Goal: Information Seeking & Learning: Check status

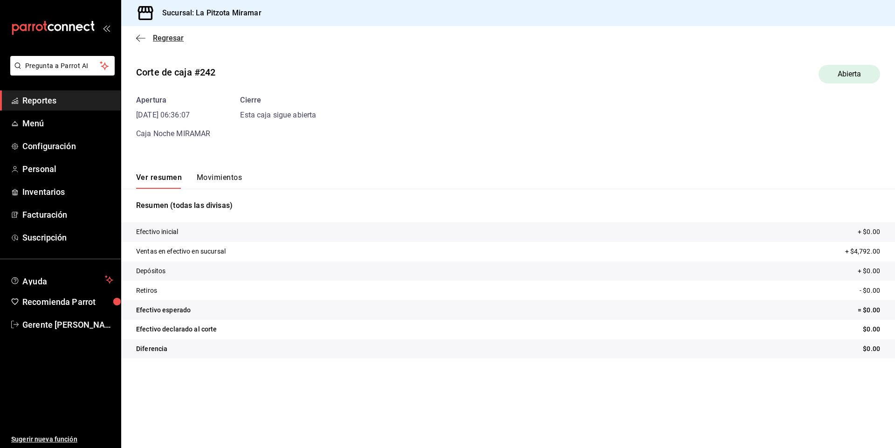
drag, startPoint x: 139, startPoint y: 45, endPoint x: 142, endPoint y: 34, distance: 11.1
click at [139, 44] on div "Regresar" at bounding box center [508, 38] width 774 height 24
click at [142, 34] on icon "button" at bounding box center [140, 38] width 9 height 8
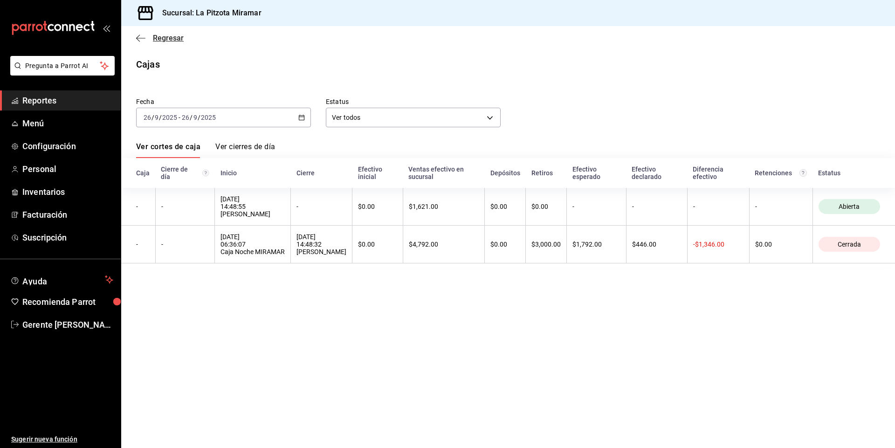
click at [144, 35] on icon "button" at bounding box center [140, 38] width 9 height 8
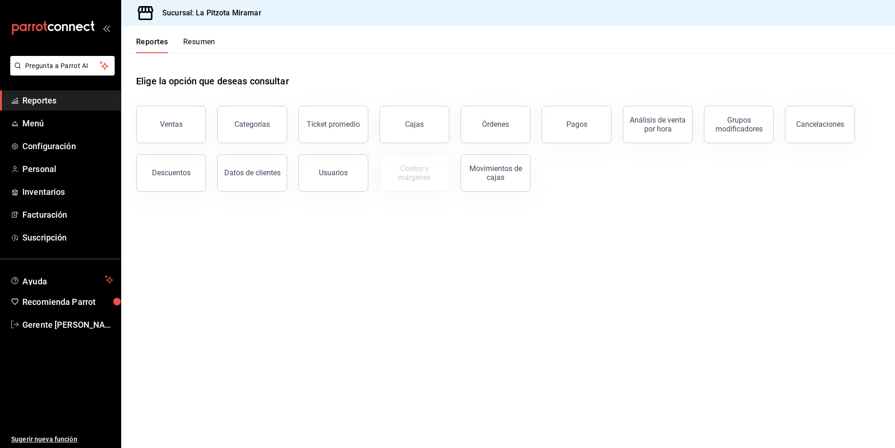
click at [189, 42] on button "Resumen" at bounding box center [199, 45] width 32 height 16
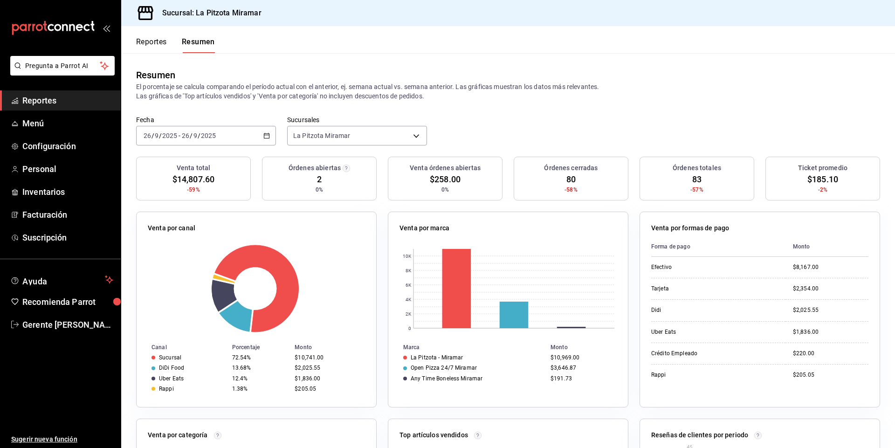
click at [265, 139] on div "[DATE] [DATE] - [DATE] [DATE]" at bounding box center [206, 136] width 140 height 20
click at [197, 264] on span "Rango de fechas" at bounding box center [180, 269] width 72 height 10
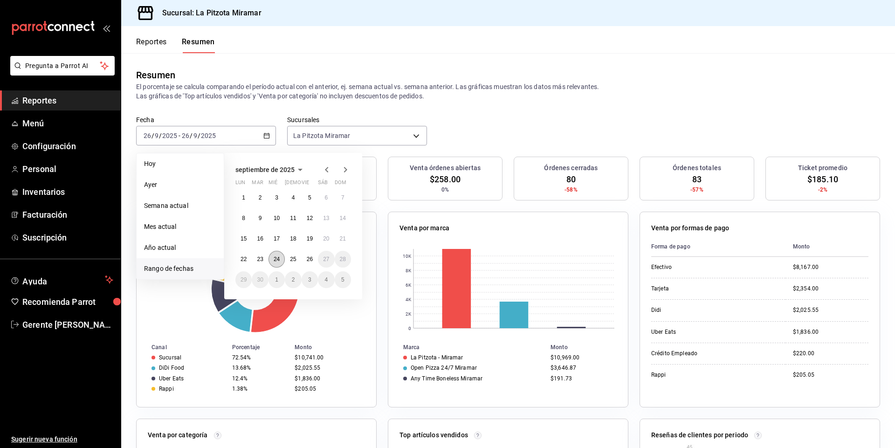
click at [275, 260] on abbr "24" at bounding box center [277, 259] width 6 height 7
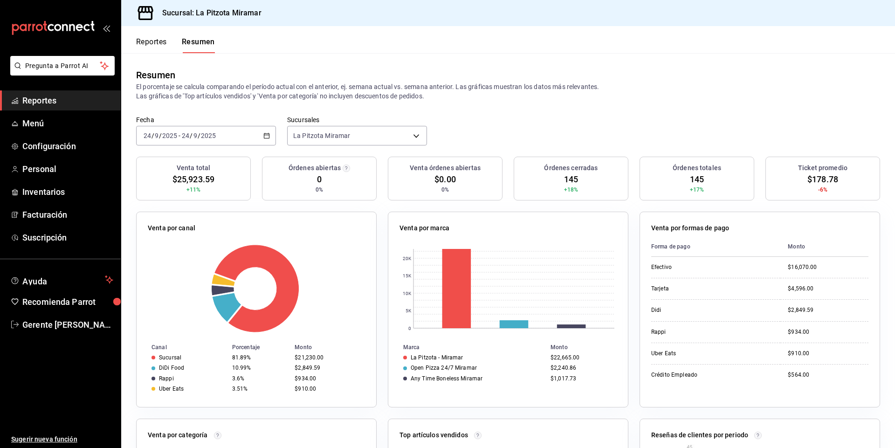
click at [148, 39] on button "Reportes" at bounding box center [151, 45] width 31 height 16
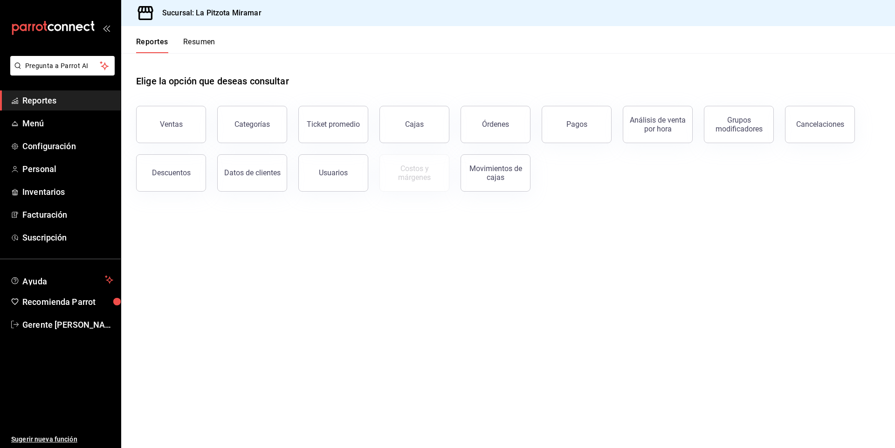
click at [206, 38] on button "Resumen" at bounding box center [199, 45] width 32 height 16
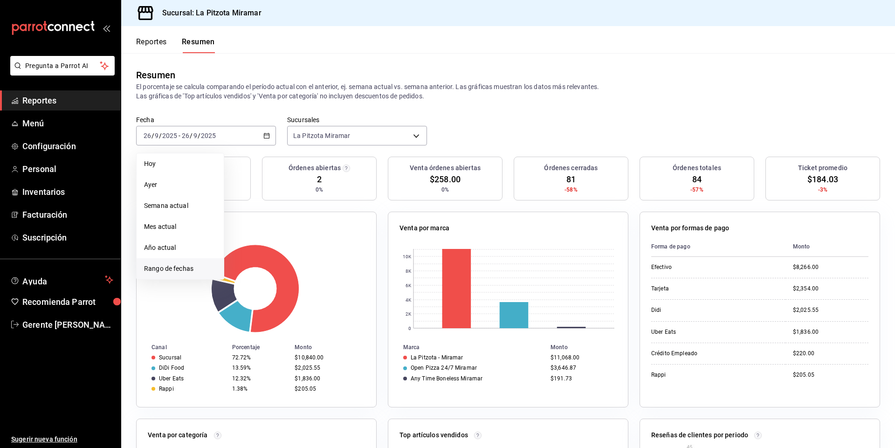
click at [183, 264] on span "Rango de fechas" at bounding box center [180, 269] width 72 height 10
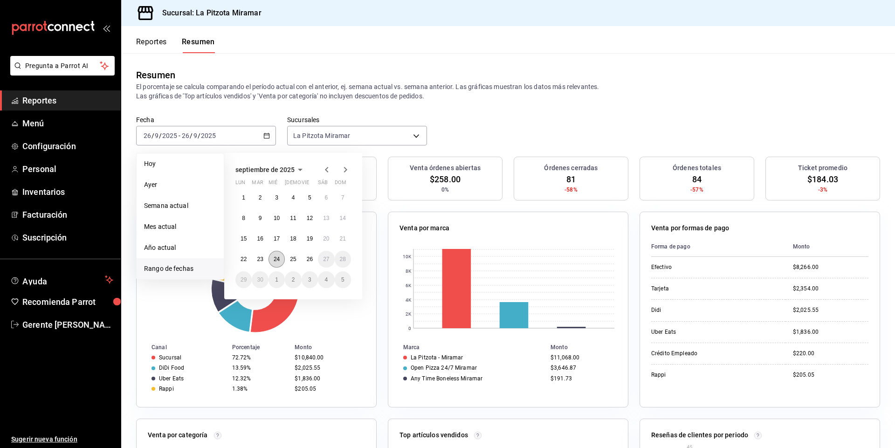
click at [275, 260] on abbr "24" at bounding box center [277, 259] width 6 height 7
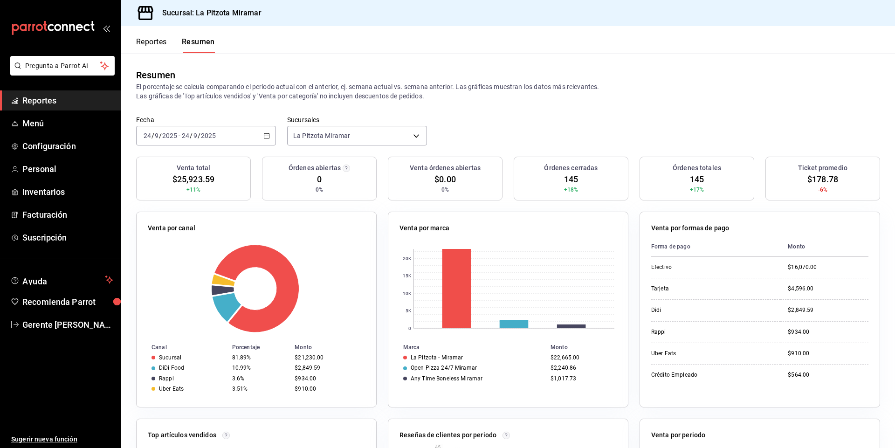
click at [142, 40] on button "Reportes" at bounding box center [151, 45] width 31 height 16
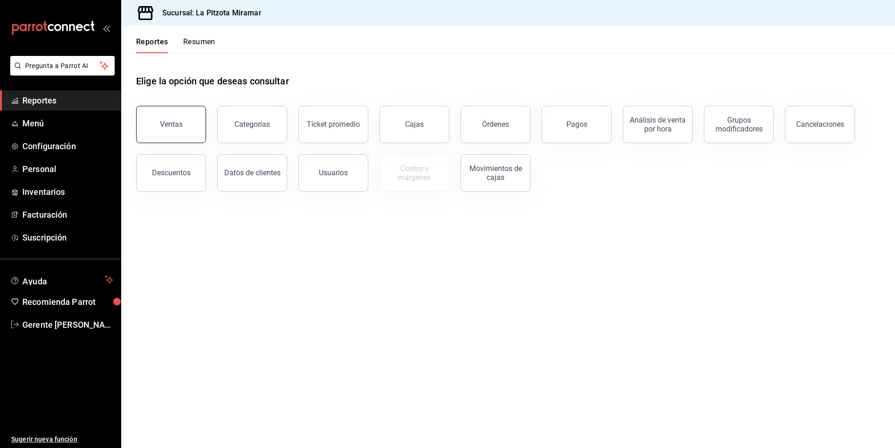
click at [186, 118] on button "Ventas" at bounding box center [171, 124] width 70 height 37
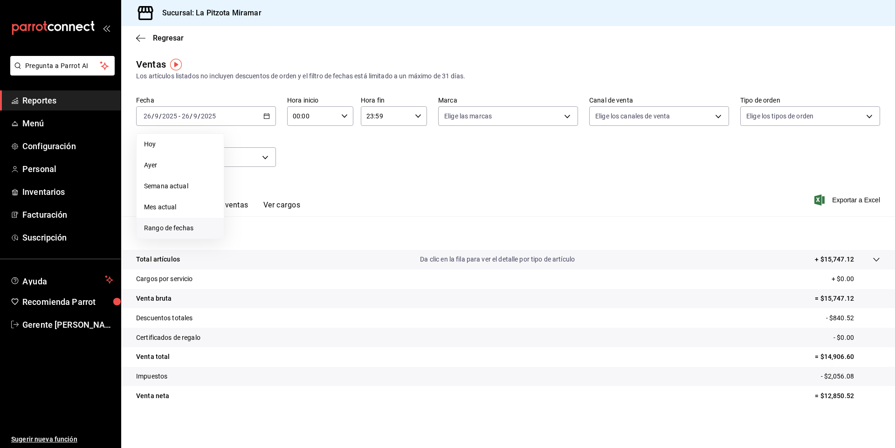
click at [175, 229] on span "Rango de fechas" at bounding box center [180, 228] width 72 height 10
click at [281, 231] on div "1 2 3 4 5 6 7 8 9 10 11 12 13 14 15 16 17 18 19 20 21 22 23 24 25 26 27 28 29 3…" at bounding box center [293, 219] width 116 height 99
click at [281, 242] on button "24" at bounding box center [277, 239] width 16 height 17
click at [226, 201] on button "Ver ventas" at bounding box center [230, 208] width 37 height 16
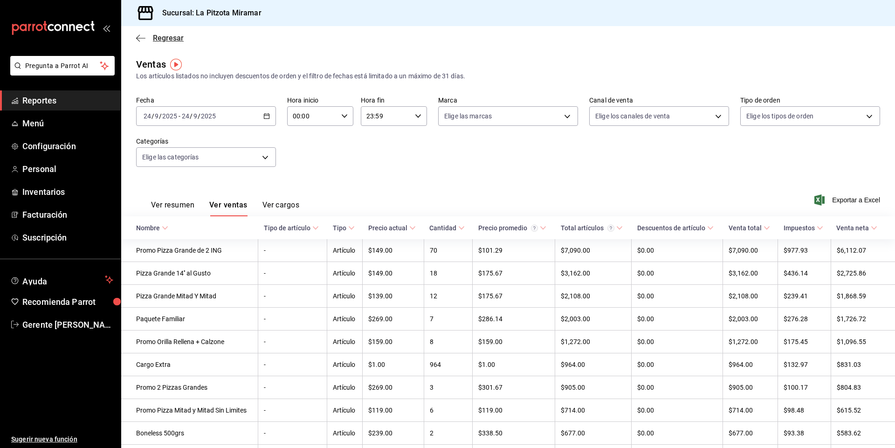
click at [150, 42] on span "Regresar" at bounding box center [160, 38] width 48 height 9
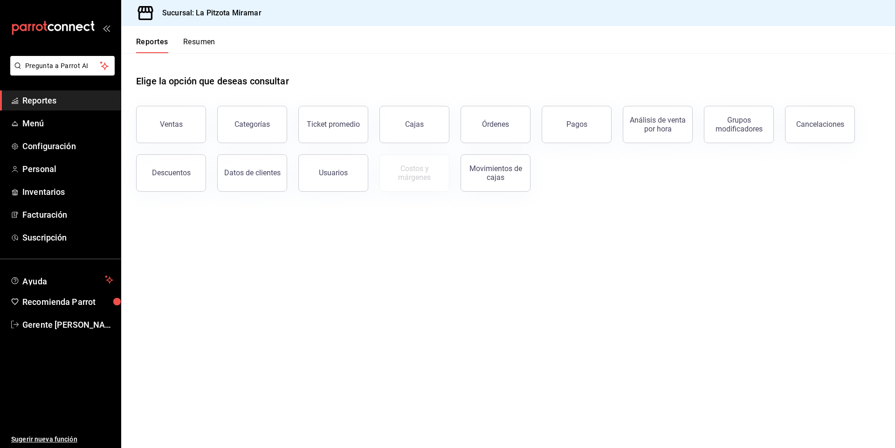
click at [190, 43] on button "Resumen" at bounding box center [199, 45] width 32 height 16
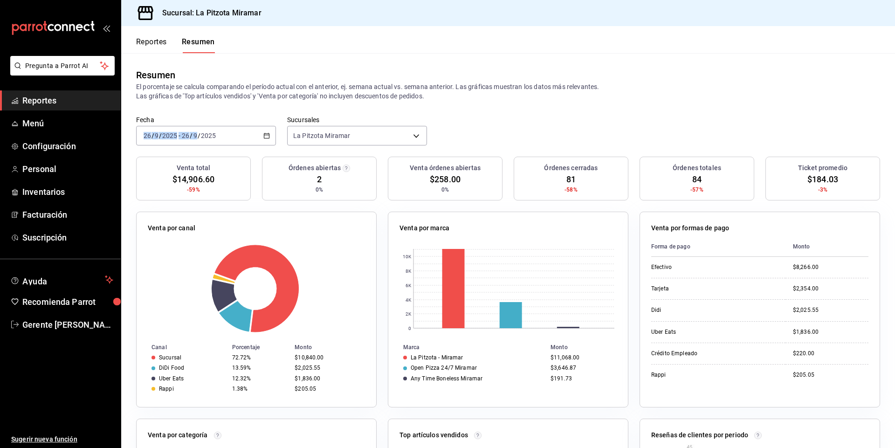
drag, startPoint x: 217, startPoint y: 123, endPoint x: 217, endPoint y: 136, distance: 13.5
click at [217, 136] on div "Fecha [DATE] [DATE] - [DATE] [DATE]" at bounding box center [206, 131] width 140 height 30
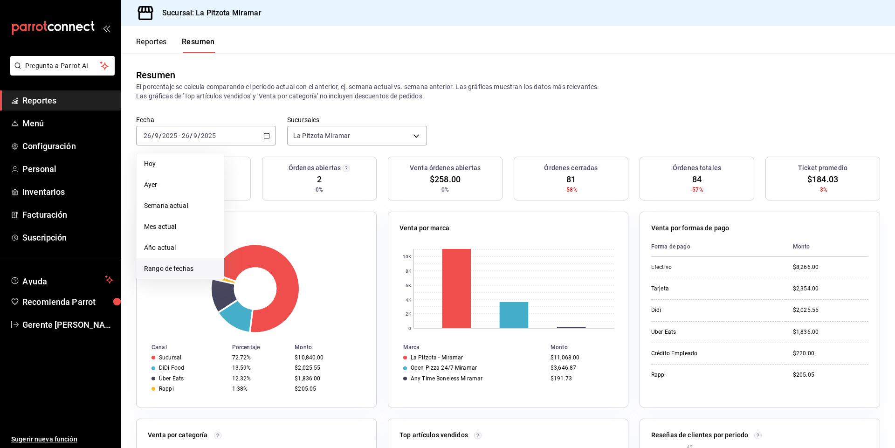
click at [201, 261] on li "Rango de fechas" at bounding box center [180, 268] width 87 height 21
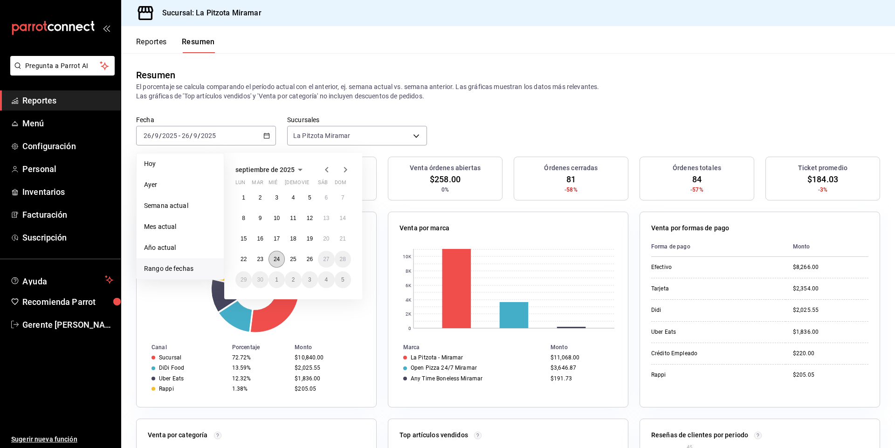
click at [281, 254] on button "24" at bounding box center [277, 259] width 16 height 17
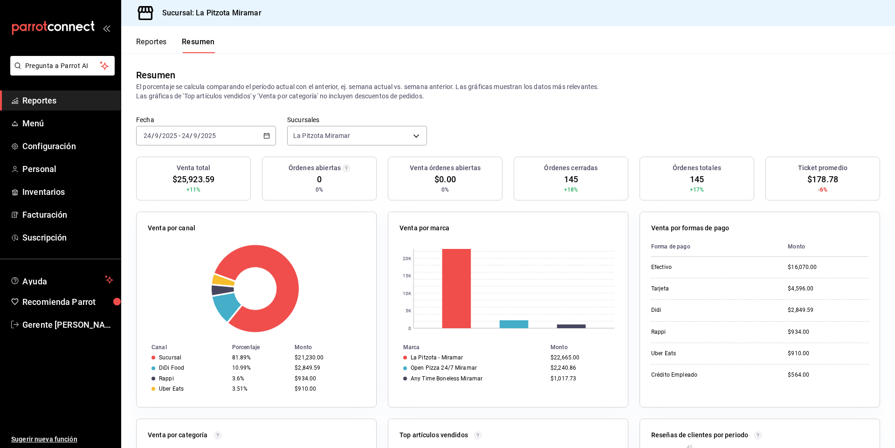
click at [268, 138] on \(Stroke\) "button" at bounding box center [267, 135] width 6 height 5
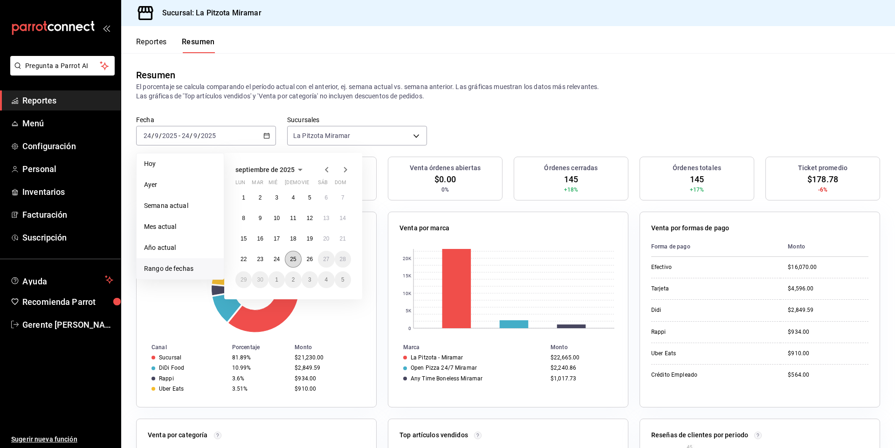
click at [291, 259] on abbr "25" at bounding box center [293, 259] width 6 height 7
click at [292, 259] on abbr "25" at bounding box center [293, 259] width 6 height 7
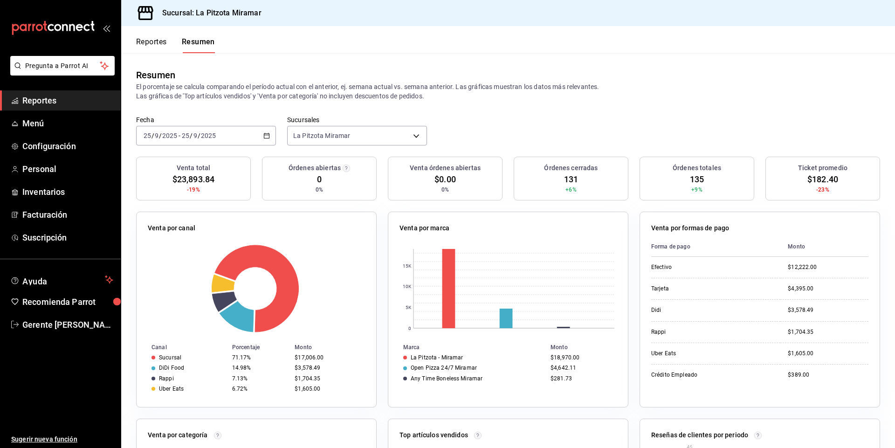
click at [159, 41] on button "Reportes" at bounding box center [151, 45] width 31 height 16
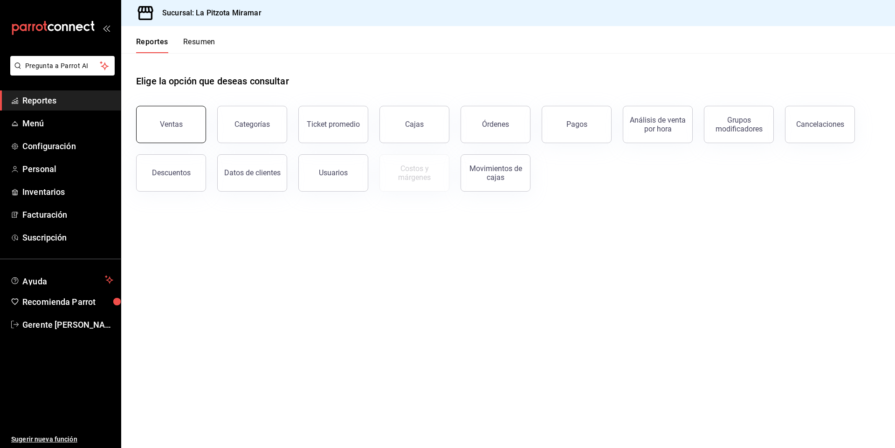
click at [155, 141] on div "Ventas Categorías Ticket promedio Cajas Órdenes Pagos Análisis de venta por hor…" at bounding box center [502, 143] width 755 height 97
click at [158, 137] on button "Ventas" at bounding box center [171, 124] width 70 height 37
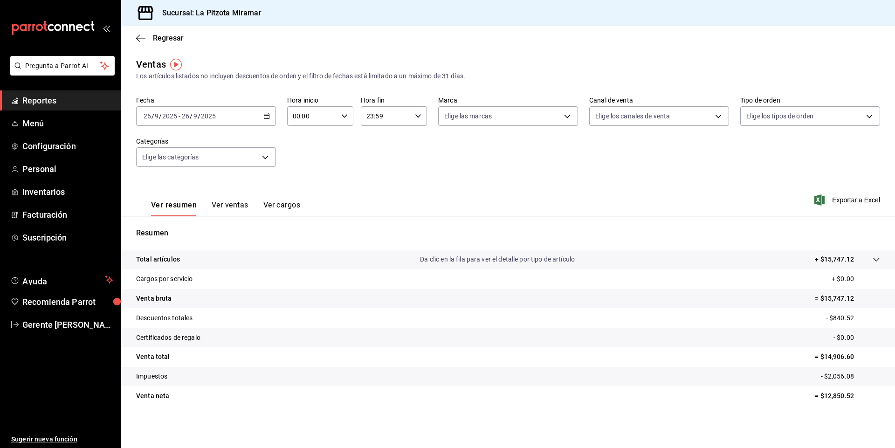
click at [224, 210] on button "Ver ventas" at bounding box center [230, 208] width 37 height 16
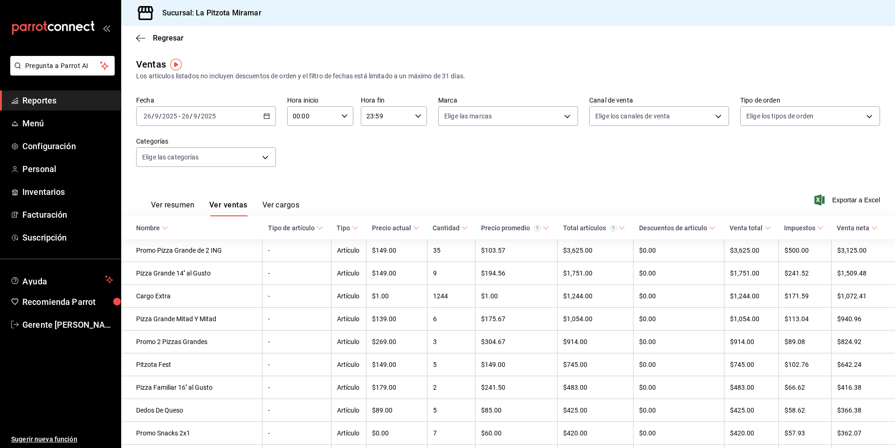
click at [264, 118] on \(Stroke\) "button" at bounding box center [267, 116] width 6 height 5
click at [208, 228] on span "Rango de fechas" at bounding box center [180, 228] width 72 height 10
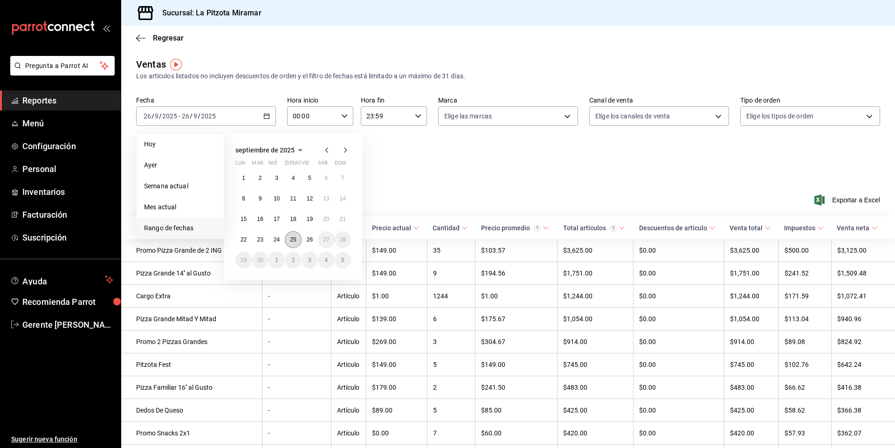
click at [290, 243] on button "25" at bounding box center [293, 239] width 16 height 17
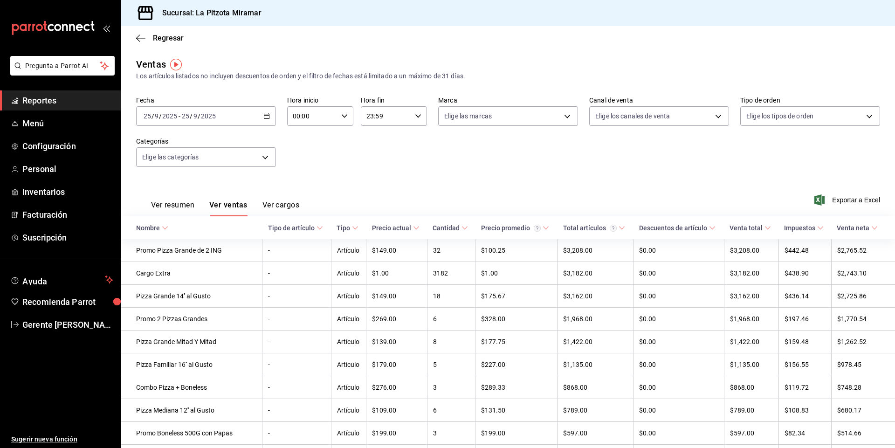
click at [161, 43] on div "Regresar" at bounding box center [508, 38] width 774 height 24
click at [160, 41] on span "Regresar" at bounding box center [168, 38] width 31 height 9
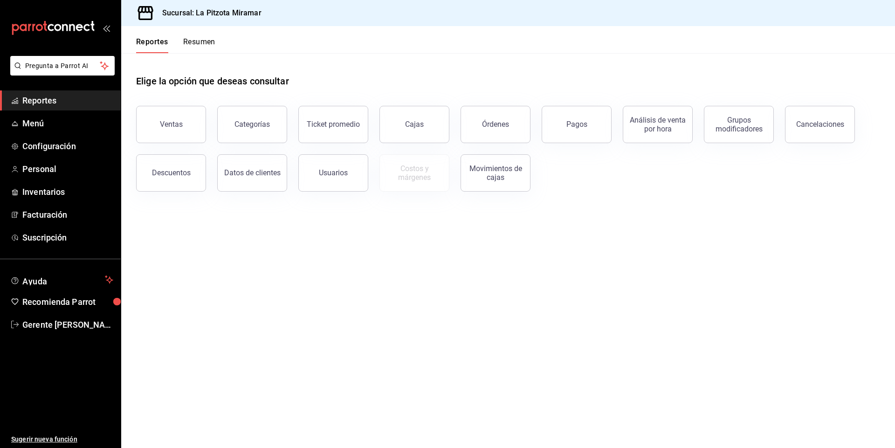
click at [194, 49] on button "Resumen" at bounding box center [199, 45] width 32 height 16
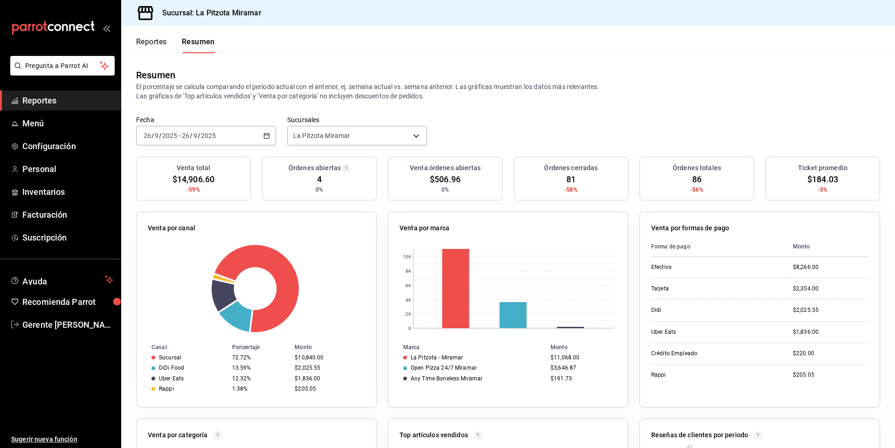
click at [262, 142] on div "[DATE] [DATE] - [DATE] [DATE]" at bounding box center [206, 136] width 140 height 20
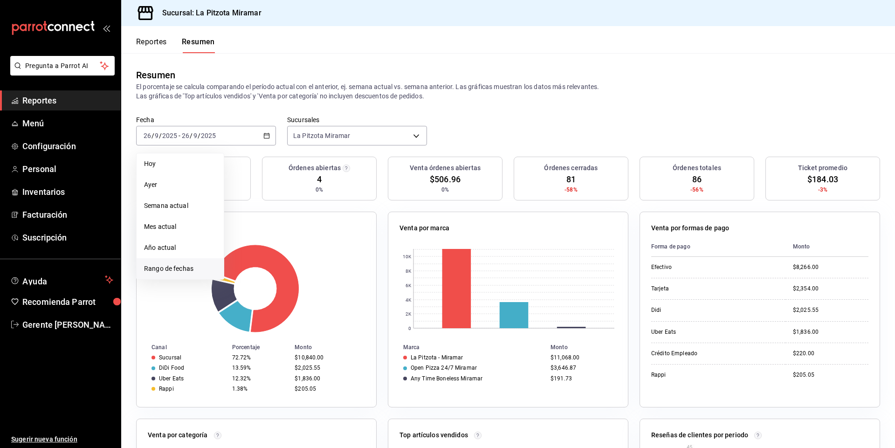
click at [197, 264] on span "Rango de fechas" at bounding box center [180, 269] width 72 height 10
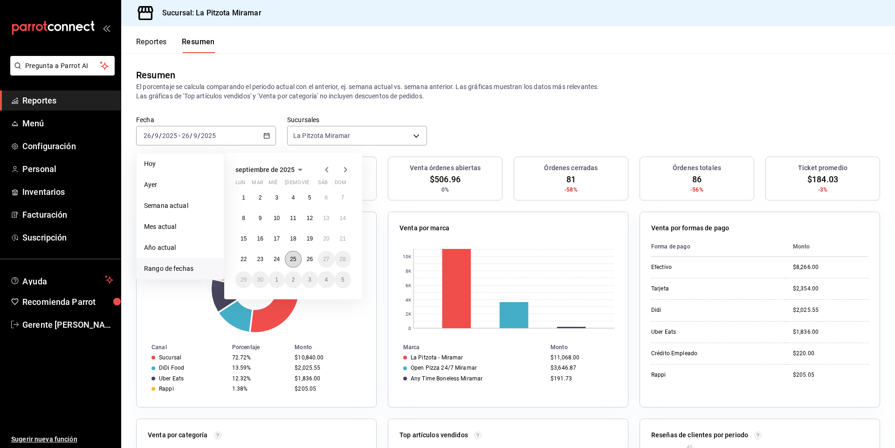
click at [297, 258] on button "25" at bounding box center [293, 259] width 16 height 17
